Goal: Book appointment/travel/reservation

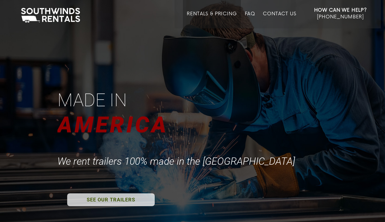
click at [214, 13] on link "Rentals & Pricing" at bounding box center [212, 19] width 50 height 17
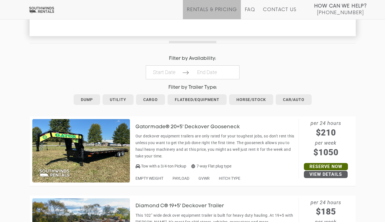
scroll to position [243, 0]
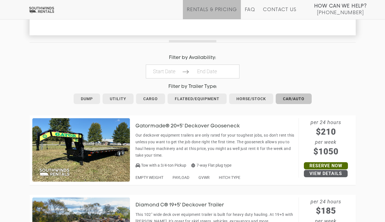
click at [283, 101] on link "Car/Auto" at bounding box center [293, 99] width 36 height 11
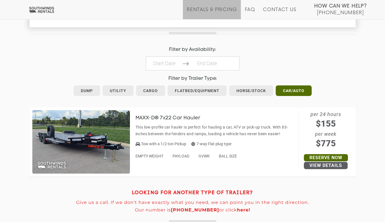
scroll to position [207, 0]
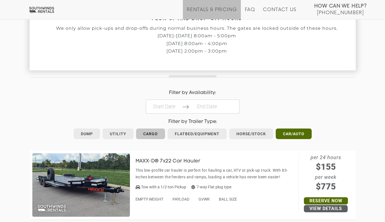
click at [152, 133] on link "Cargo" at bounding box center [150, 134] width 29 height 11
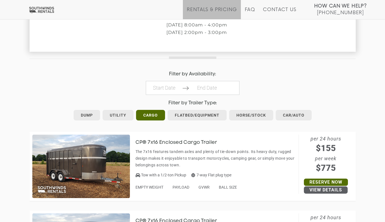
scroll to position [222, 0]
